Goal: Complete application form

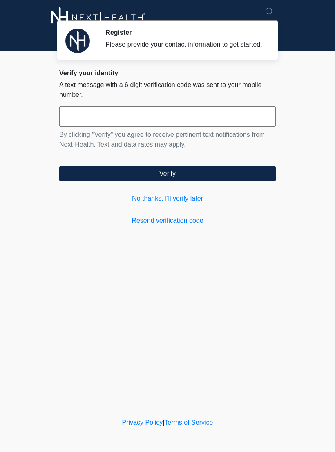
click at [193, 204] on link "No thanks, I'll verify later" at bounding box center [167, 199] width 217 height 10
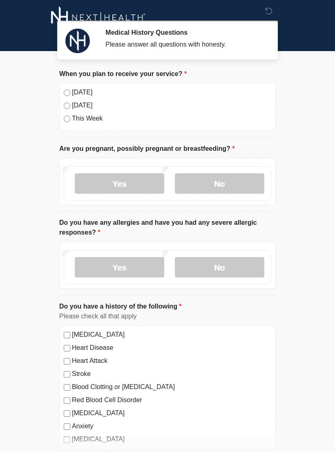
click at [75, 93] on label "Today" at bounding box center [172, 93] width 200 height 10
click at [213, 189] on label "No" at bounding box center [220, 183] width 90 height 20
click at [218, 270] on label "No" at bounding box center [220, 267] width 90 height 20
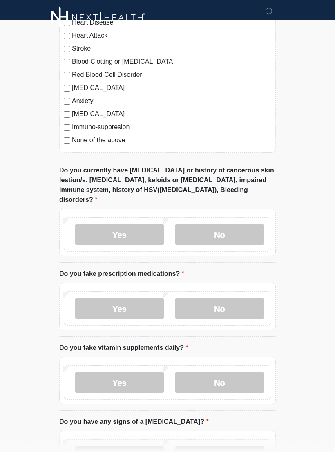
scroll to position [328, 0]
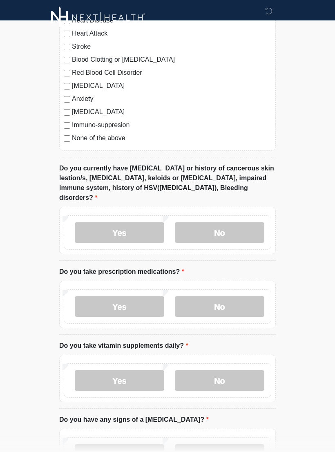
click at [245, 222] on label "No" at bounding box center [220, 232] width 90 height 20
click at [220, 301] on label "No" at bounding box center [220, 307] width 90 height 20
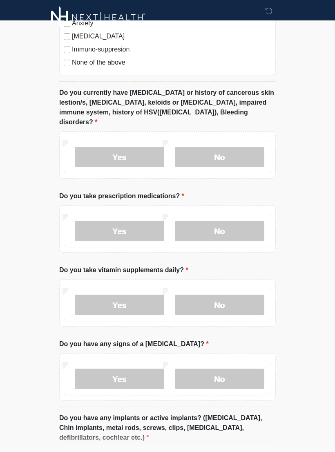
scroll to position [403, 0]
click at [128, 295] on label "Yes" at bounding box center [120, 305] width 90 height 20
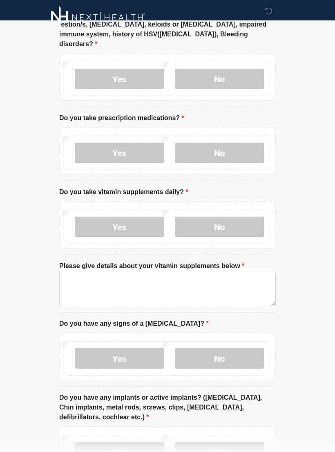
scroll to position [481, 0]
click at [221, 348] on label "No" at bounding box center [220, 358] width 90 height 20
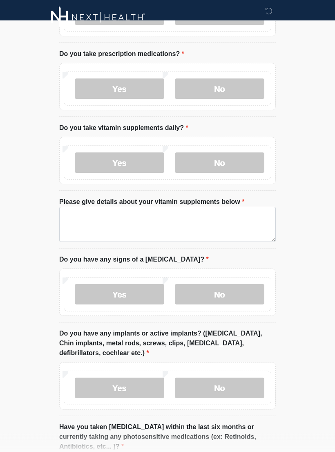
scroll to position [544, 0]
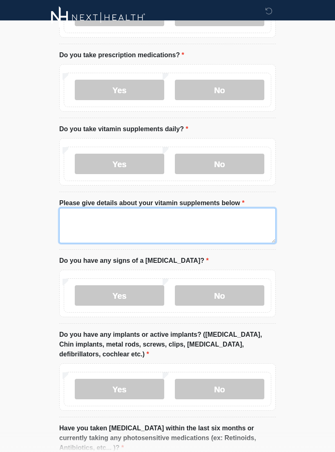
click at [95, 212] on textarea "Please give details about your vitamin supplements below" at bounding box center [167, 225] width 217 height 35
type textarea "**********"
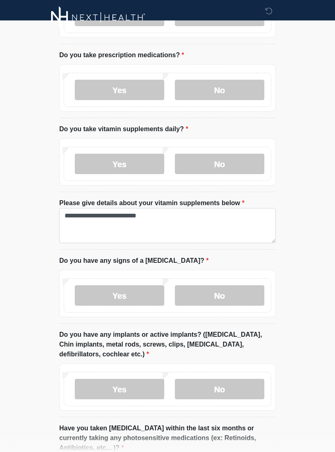
click at [217, 290] on label "No" at bounding box center [220, 295] width 90 height 20
click at [228, 379] on label "No" at bounding box center [220, 389] width 90 height 20
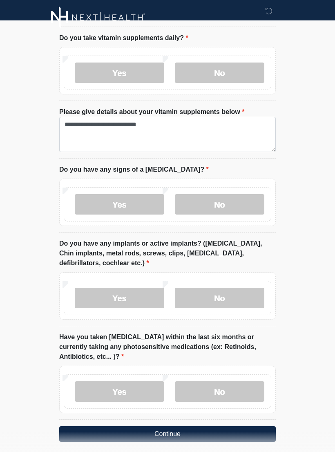
scroll to position [636, 0]
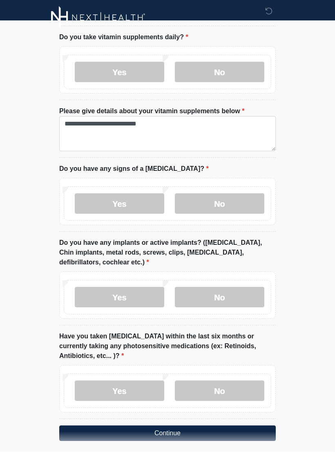
click at [222, 381] on label "No" at bounding box center [220, 391] width 90 height 20
click at [207, 426] on button "Continue" at bounding box center [167, 434] width 217 height 16
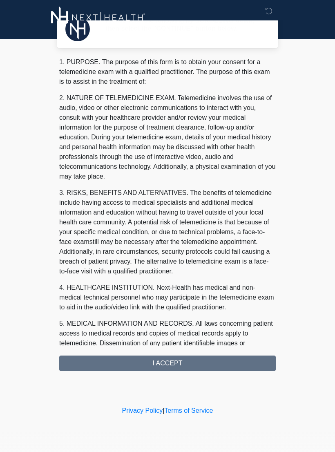
scroll to position [0, 0]
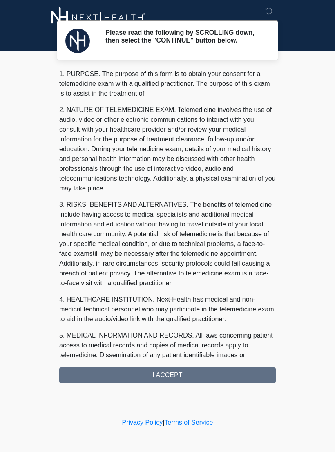
click at [182, 377] on div "1. PURPOSE. The purpose of this form is to obtain your consent for a telemedici…" at bounding box center [167, 226] width 217 height 314
click at [181, 386] on div "Please read the following by SCROLLING down, then select the "CONTINUE" button …" at bounding box center [167, 208] width 245 height 400
click at [200, 377] on div "1. PURPOSE. The purpose of this form is to obtain your consent for a telemedici…" at bounding box center [167, 226] width 217 height 314
click at [145, 383] on div "1. PURPOSE. The purpose of this form is to obtain your consent for a telemedici…" at bounding box center [167, 226] width 217 height 314
click at [172, 375] on div "1. PURPOSE. The purpose of this form is to obtain your consent for a telemedici…" at bounding box center [167, 226] width 217 height 314
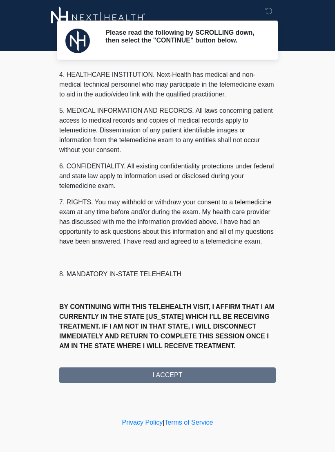
scroll to position [235, 0]
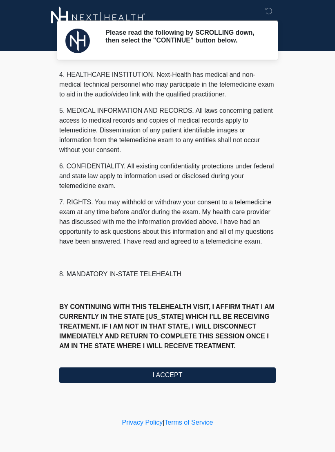
click at [214, 371] on button "I ACCEPT" at bounding box center [167, 376] width 217 height 16
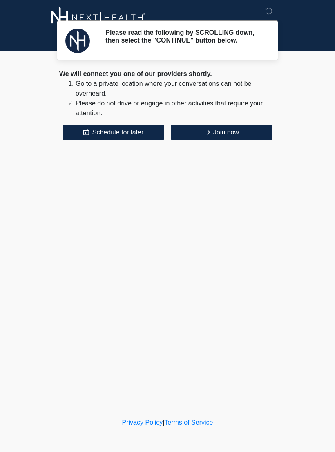
click at [189, 382] on div "Please read the following by SCROLLING down, then select the "CONTINUE" button …" at bounding box center [167, 208] width 245 height 400
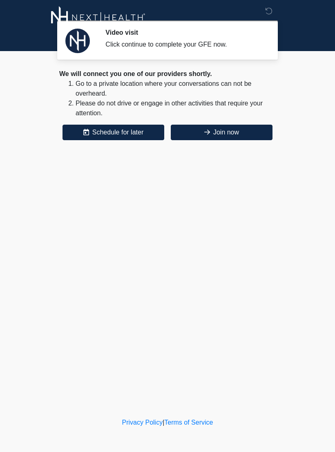
click at [206, 139] on button "Join now" at bounding box center [222, 133] width 102 height 16
